Goal: Task Accomplishment & Management: Use online tool/utility

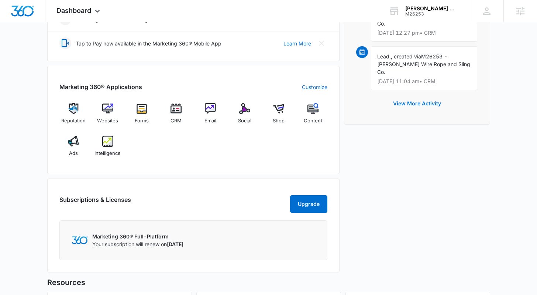
scroll to position [253, 0]
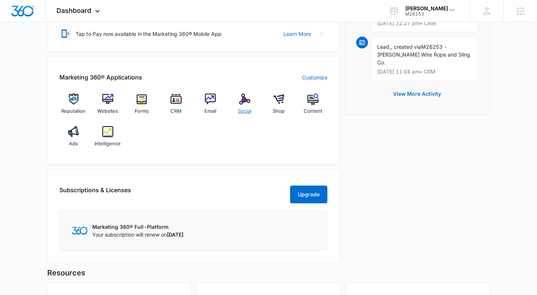
click at [246, 106] on div "Social" at bounding box center [244, 106] width 28 height 27
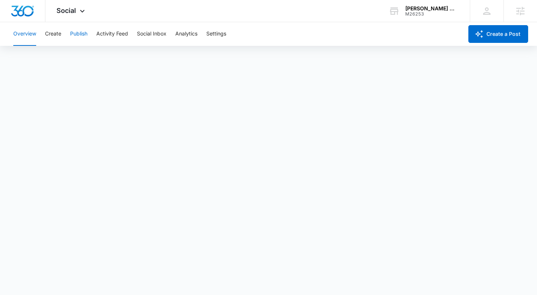
click at [75, 33] on button "Publish" at bounding box center [78, 34] width 17 height 24
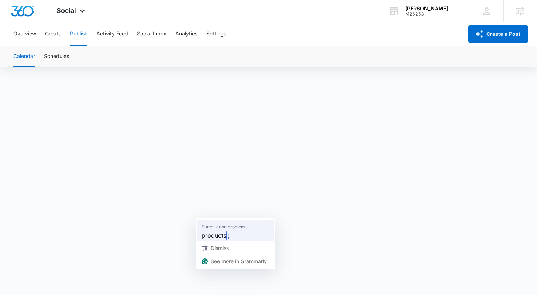
click at [211, 236] on span "products" at bounding box center [214, 234] width 25 height 9
click at [218, 232] on span "products" at bounding box center [214, 234] width 25 height 9
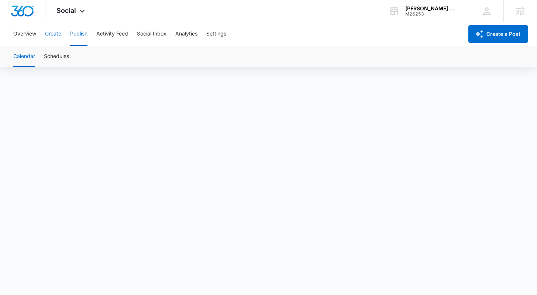
click at [54, 34] on button "Create" at bounding box center [53, 34] width 16 height 24
click at [69, 59] on button "Approvals" at bounding box center [72, 56] width 25 height 21
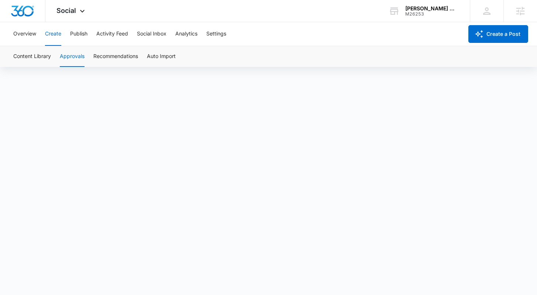
click at [54, 30] on button "Create" at bounding box center [53, 34] width 16 height 24
click at [37, 55] on button "Content Library" at bounding box center [32, 56] width 38 height 21
click at [82, 32] on button "Publish" at bounding box center [78, 34] width 17 height 24
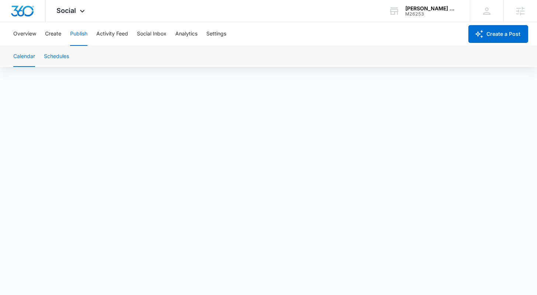
click at [57, 57] on button "Schedules" at bounding box center [56, 56] width 25 height 21
click at [31, 55] on button "Calendar" at bounding box center [24, 56] width 22 height 21
